Goal: Task Accomplishment & Management: Use online tool/utility

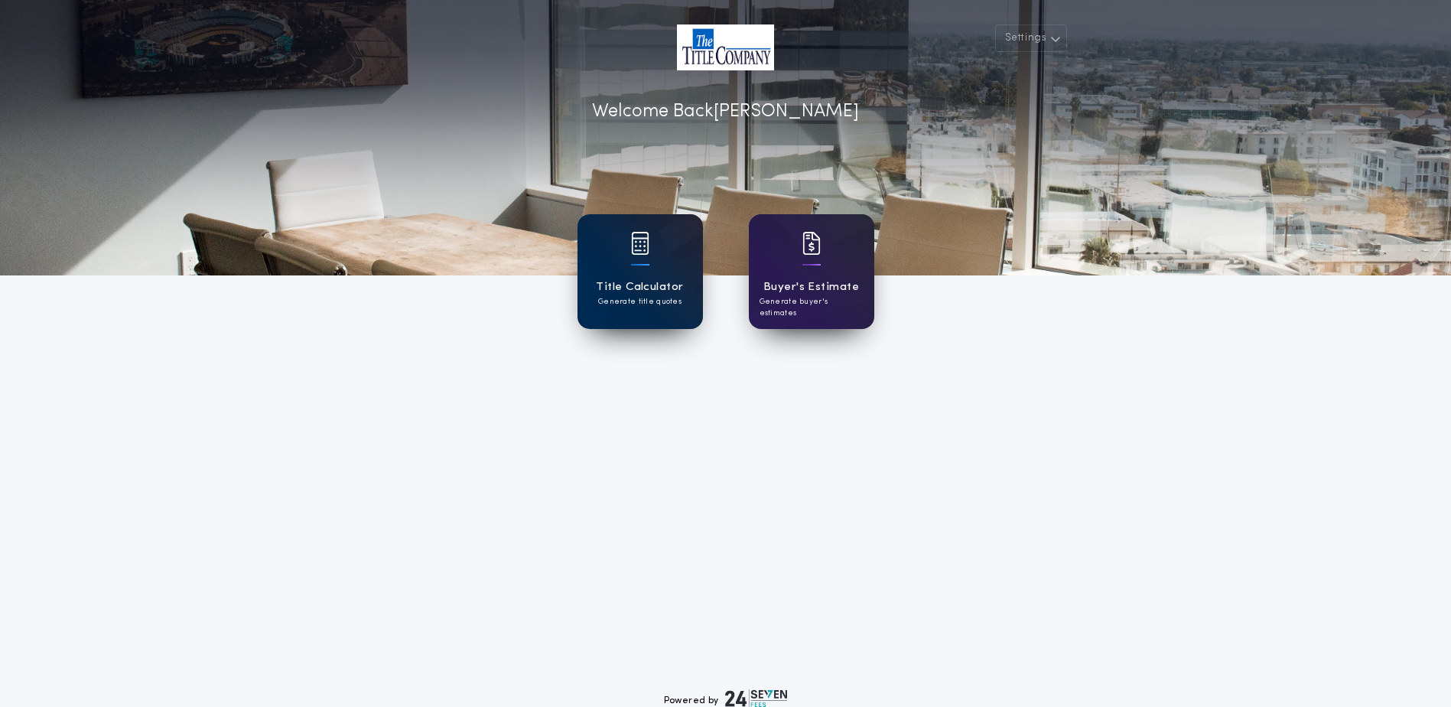
click at [670, 270] on div "Title Calculator Generate title quotes" at bounding box center [640, 271] width 125 height 115
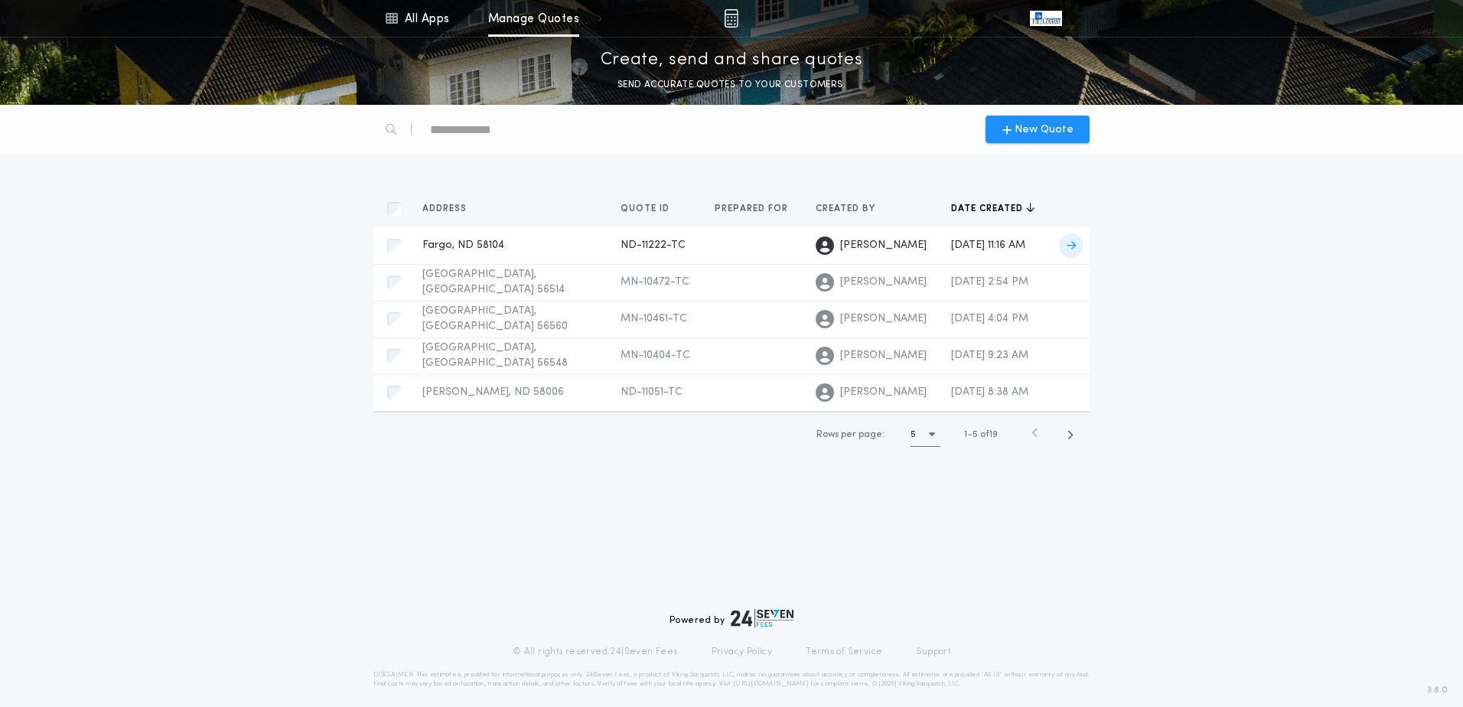
click at [481, 247] on span "Fargo, ND 58104" at bounding box center [463, 244] width 82 height 11
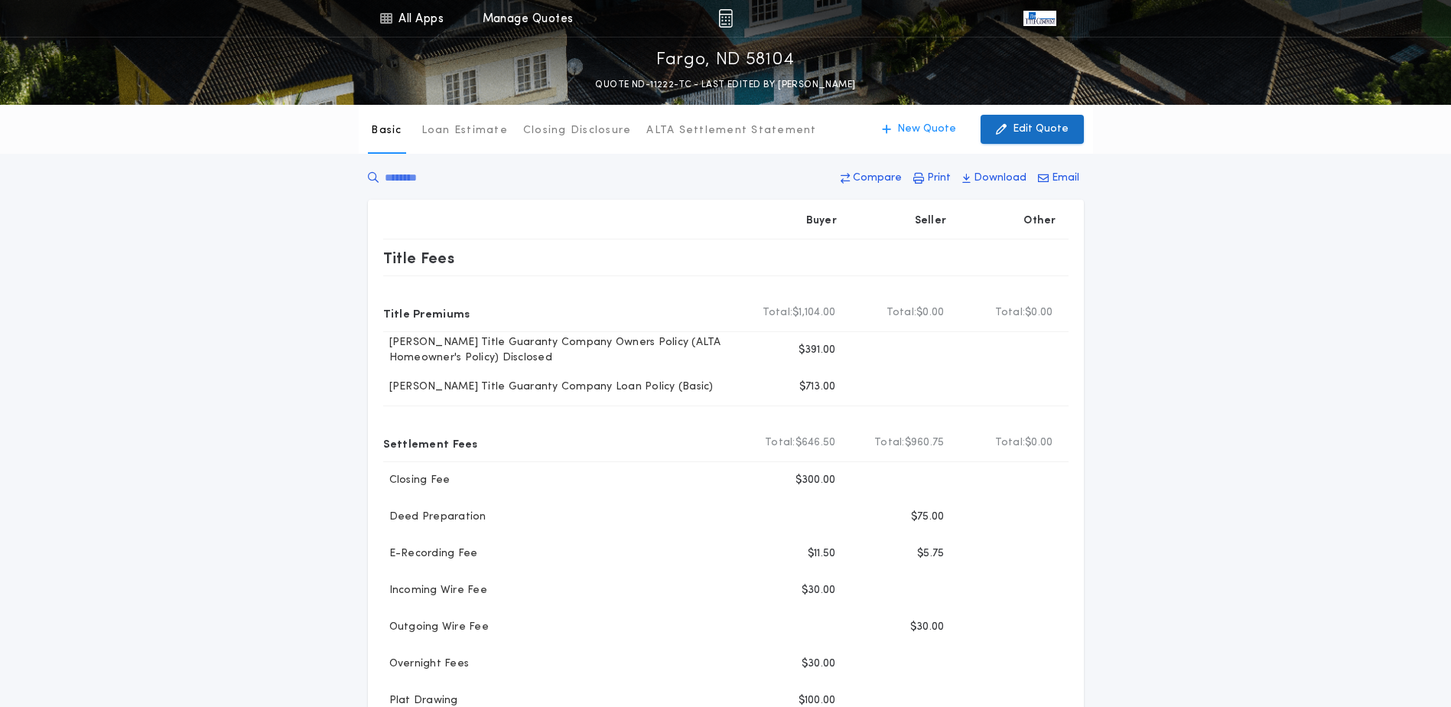
click at [1039, 126] on p "Edit Quote" at bounding box center [1041, 129] width 56 height 15
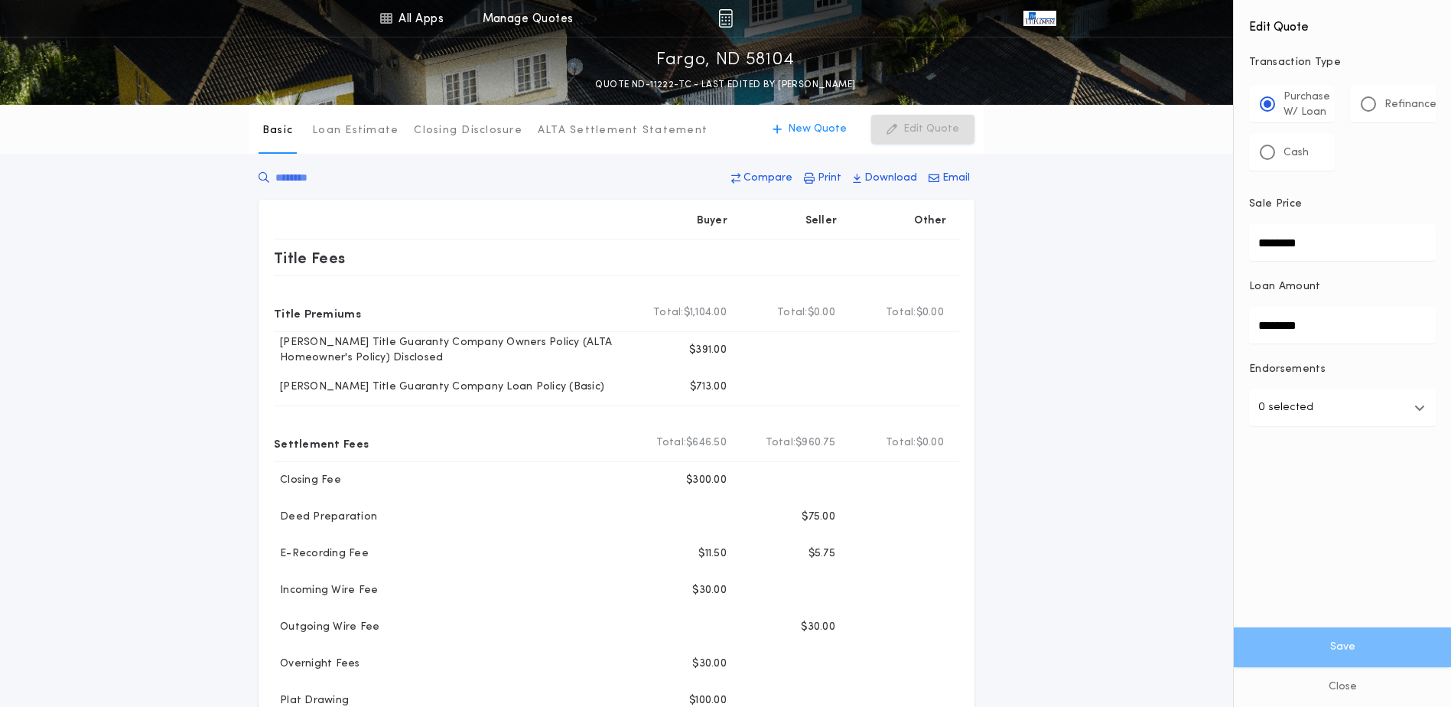
click at [1381, 101] on div "Refinance" at bounding box center [1399, 104] width 76 height 16
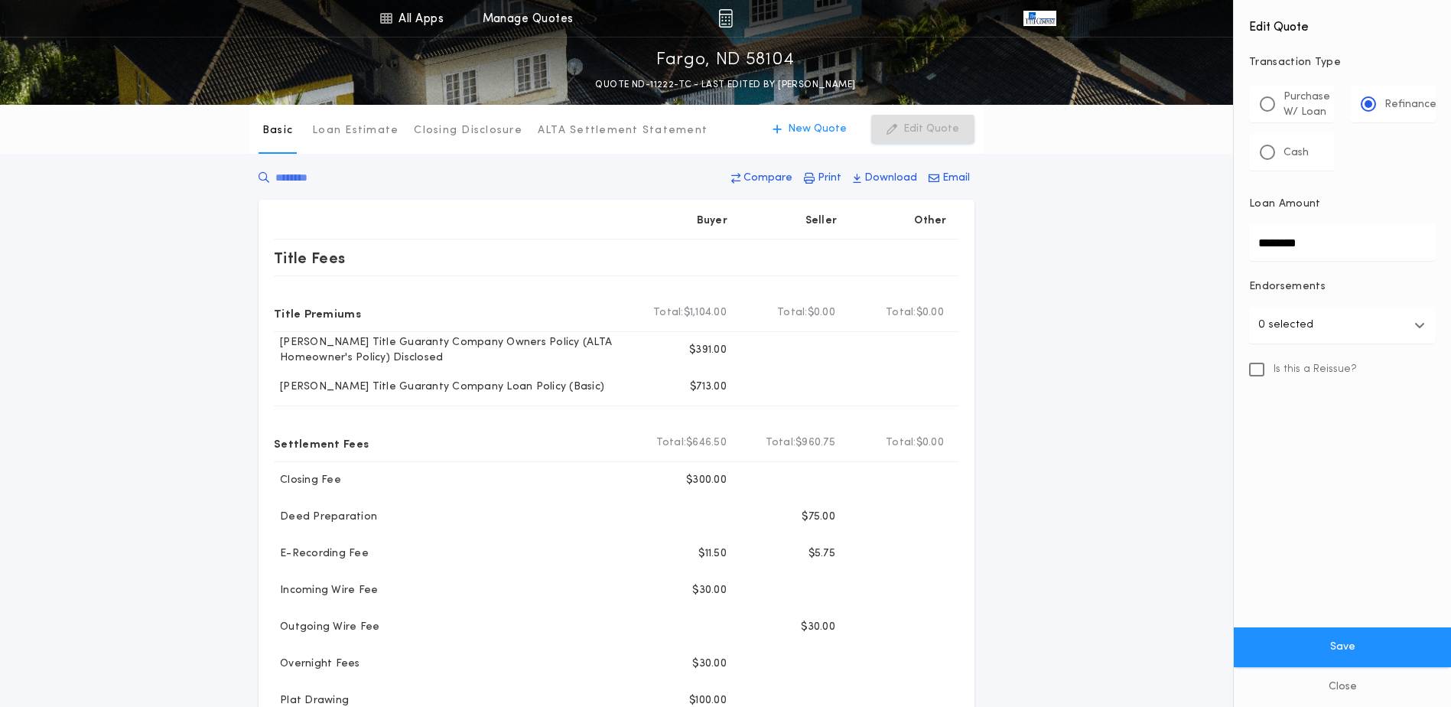
drag, startPoint x: 1337, startPoint y: 239, endPoint x: 1077, endPoint y: 262, distance: 261.1
click at [1138, 256] on div "All Apps Title Calculator Buyer's Estimate Menu All Apps Manage Quotes Fargo, […" at bounding box center [725, 683] width 1451 height 1366
type input "********"
click at [1295, 646] on button "Save" at bounding box center [1342, 647] width 217 height 40
